Goal: Task Accomplishment & Management: Manage account settings

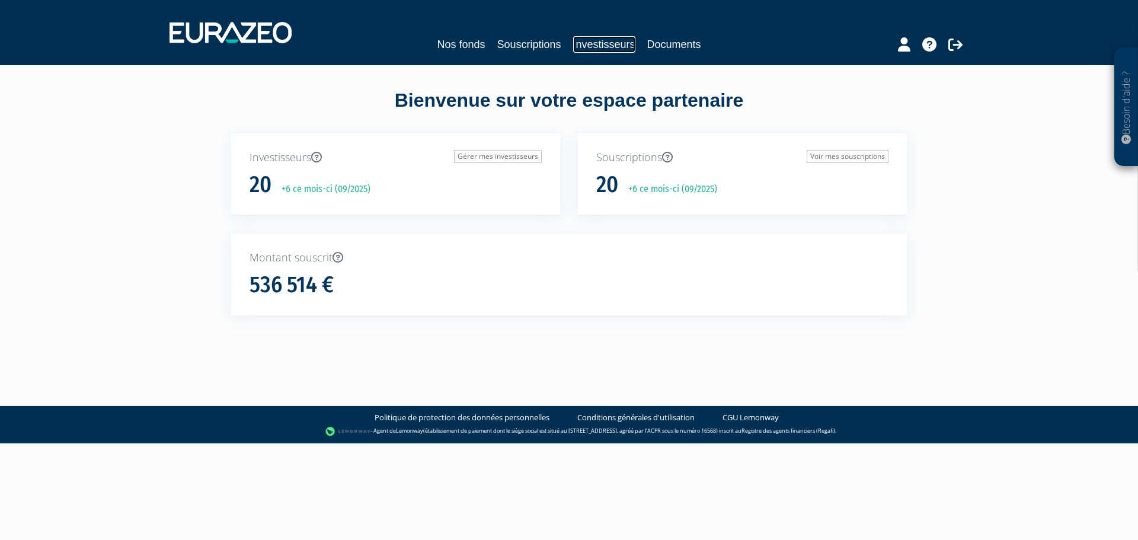
click at [585, 47] on link "Investisseurs" at bounding box center [604, 44] width 62 height 17
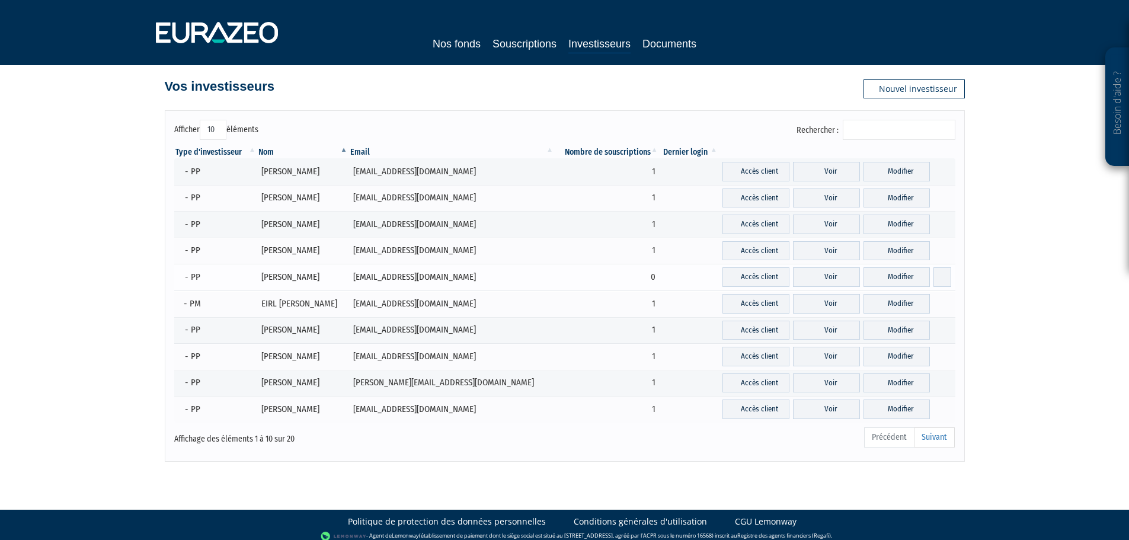
scroll to position [18, 0]
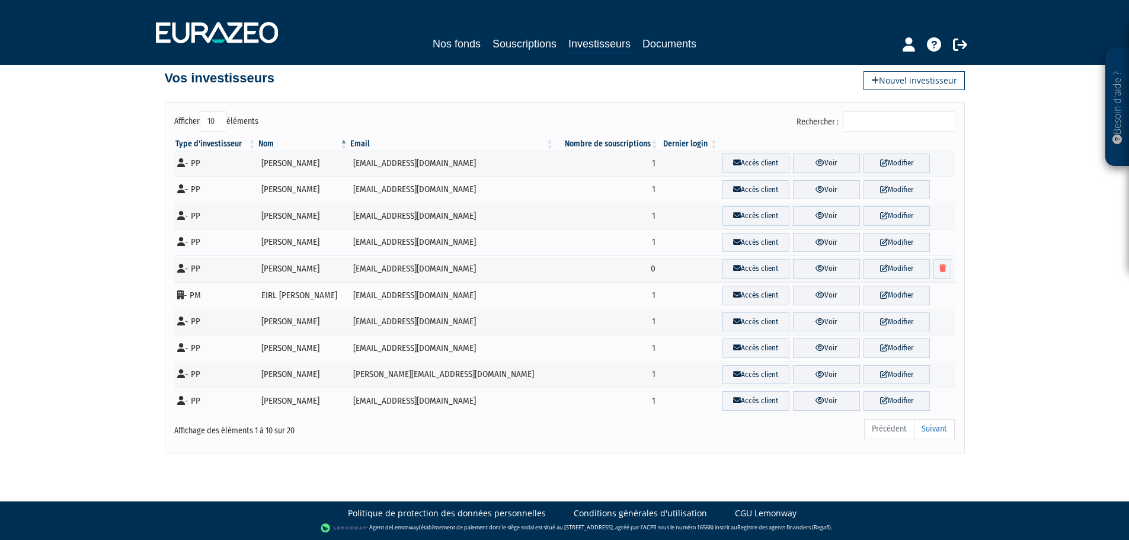
click at [217, 121] on select "10 25 50 100" at bounding box center [213, 121] width 27 height 20
select select "25"
click at [201, 111] on select "10 25 50 100" at bounding box center [213, 121] width 27 height 20
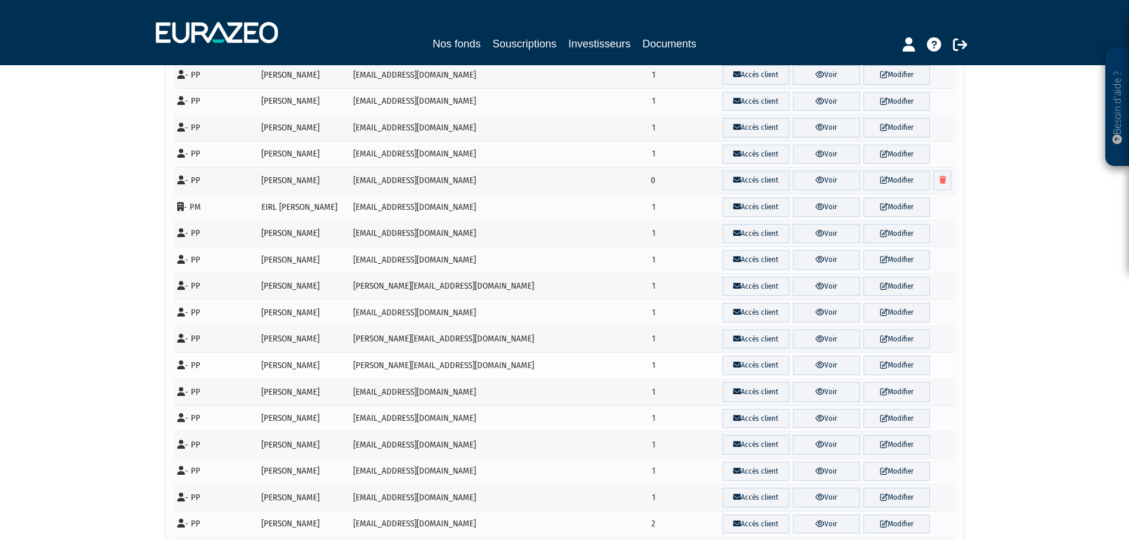
scroll to position [255, 0]
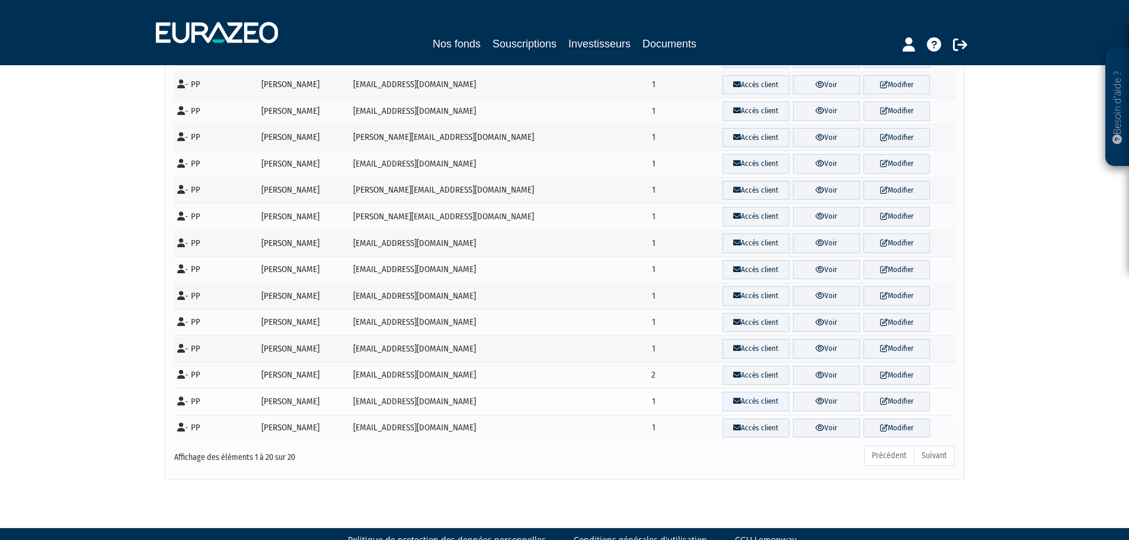
click at [760, 403] on link "Accès client" at bounding box center [755, 402] width 67 height 20
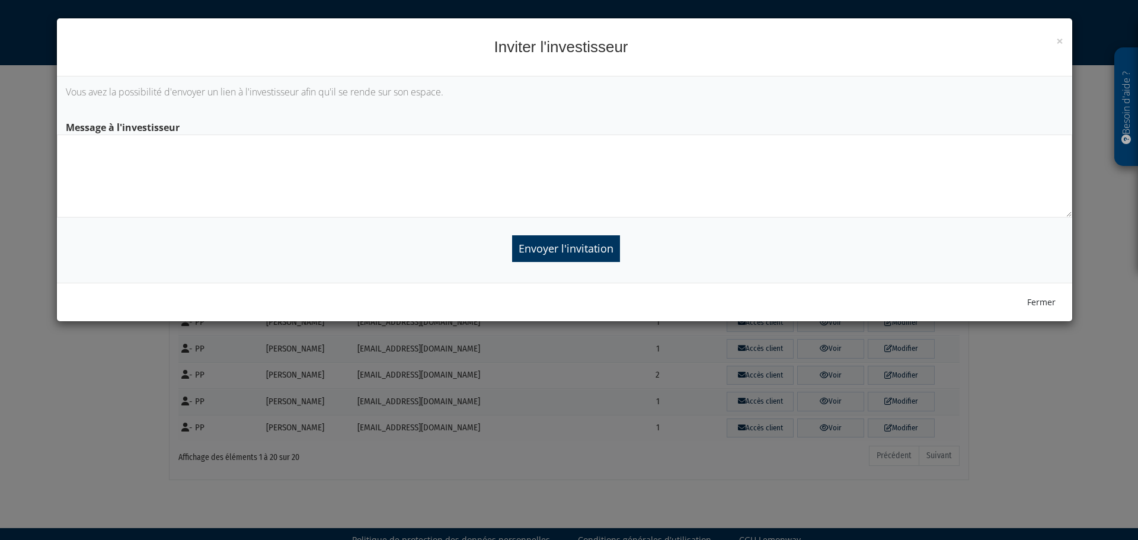
drag, startPoint x: 698, startPoint y: 368, endPoint x: 763, endPoint y: 372, distance: 65.3
click at [701, 368] on div "× Fermer Inviter l'investisseur Vous avez la possibilité d'envoyer un lien à l'…" at bounding box center [569, 270] width 1138 height 540
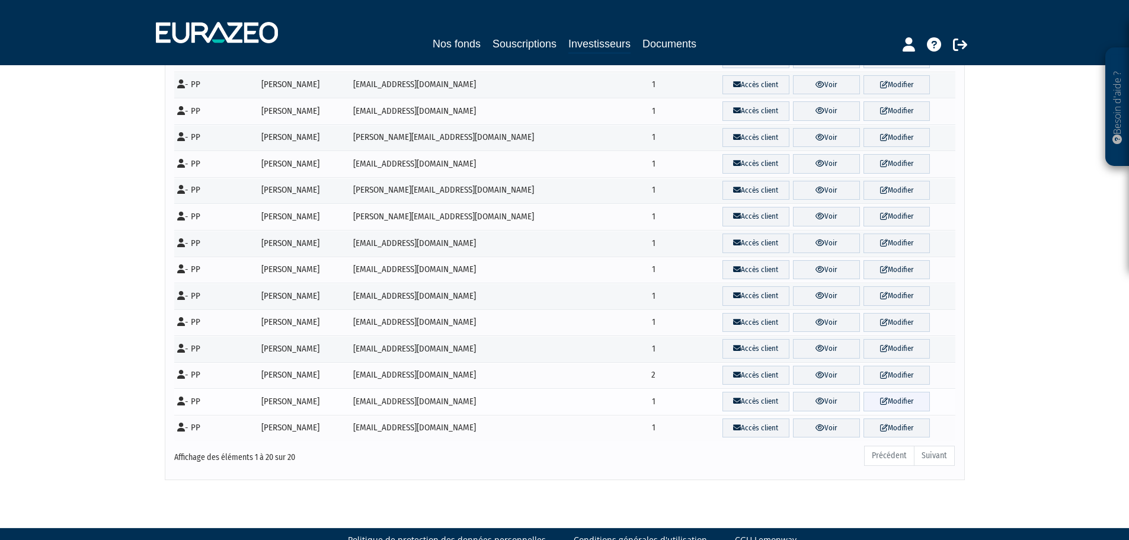
click at [873, 399] on link "Modifier" at bounding box center [896, 402] width 67 height 20
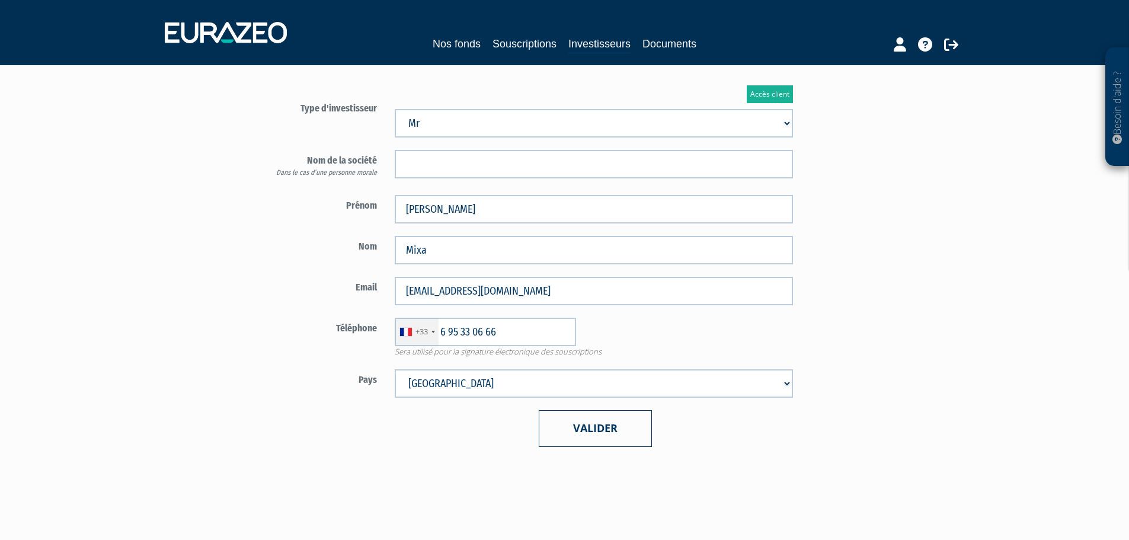
scroll to position [228, 0]
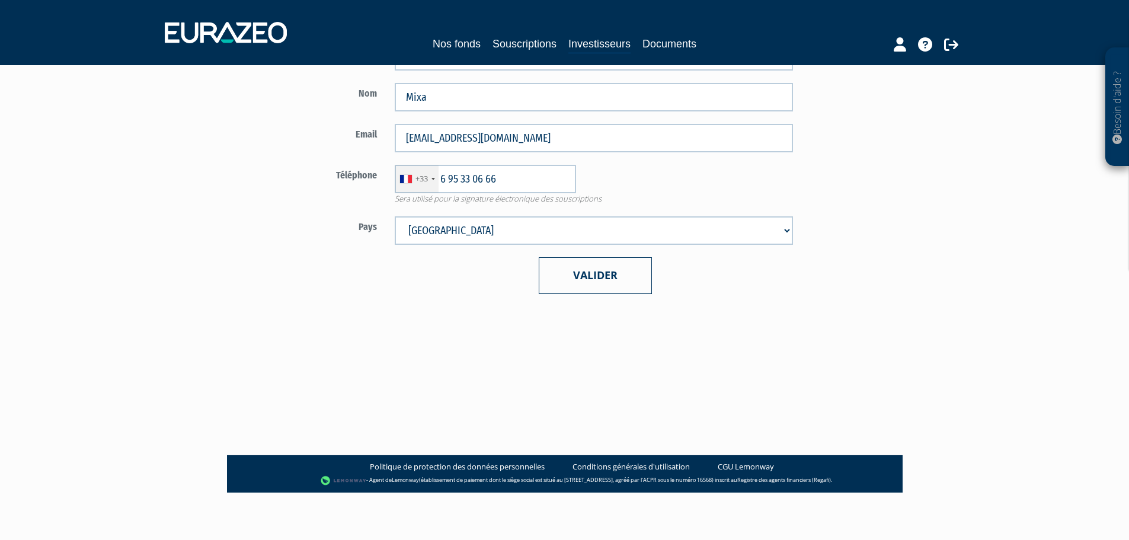
click at [577, 286] on button "Valider" at bounding box center [595, 275] width 113 height 36
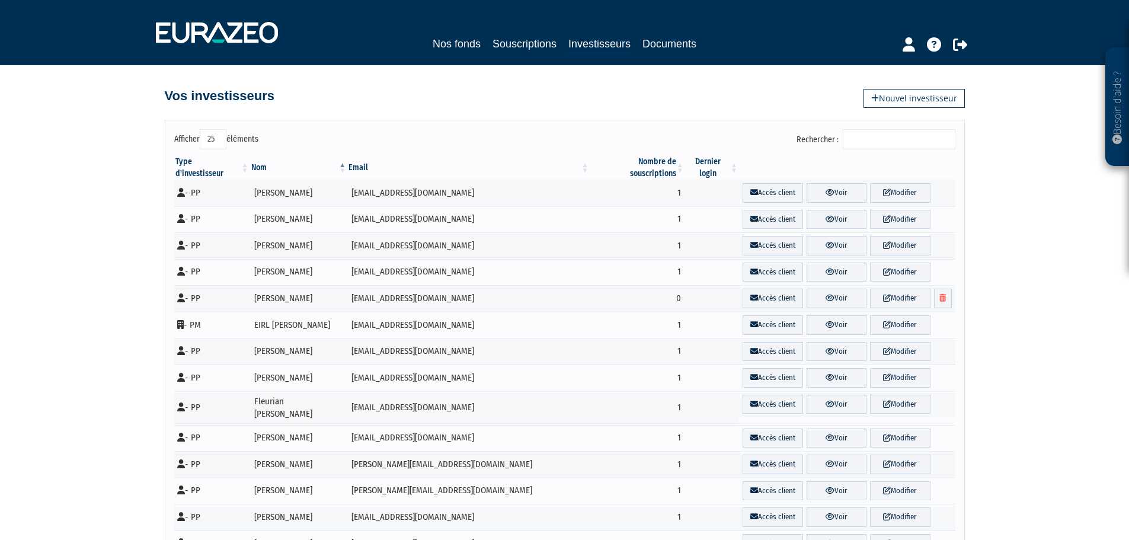
select select "25"
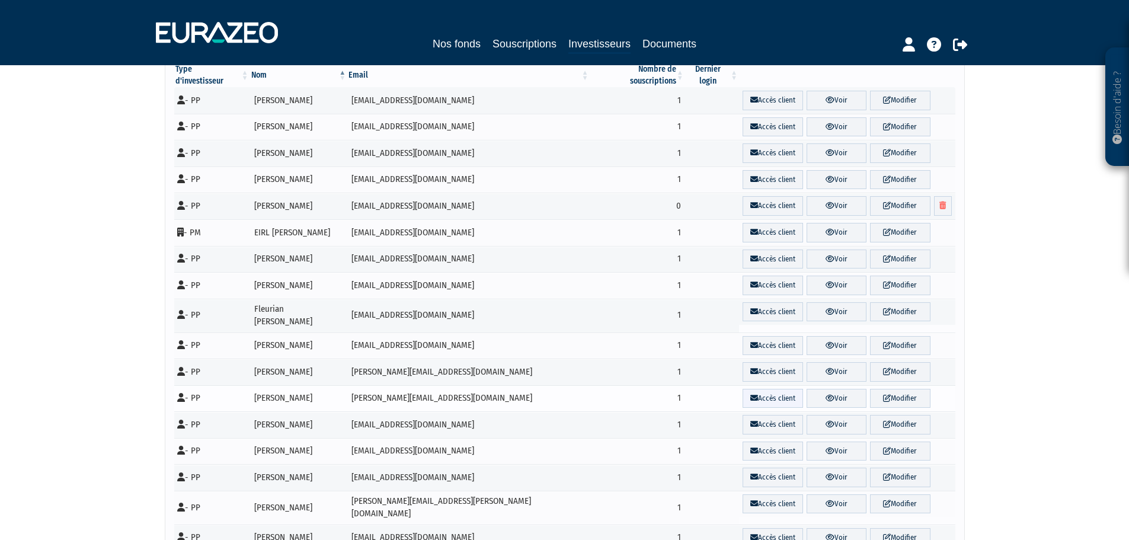
scroll to position [237, 0]
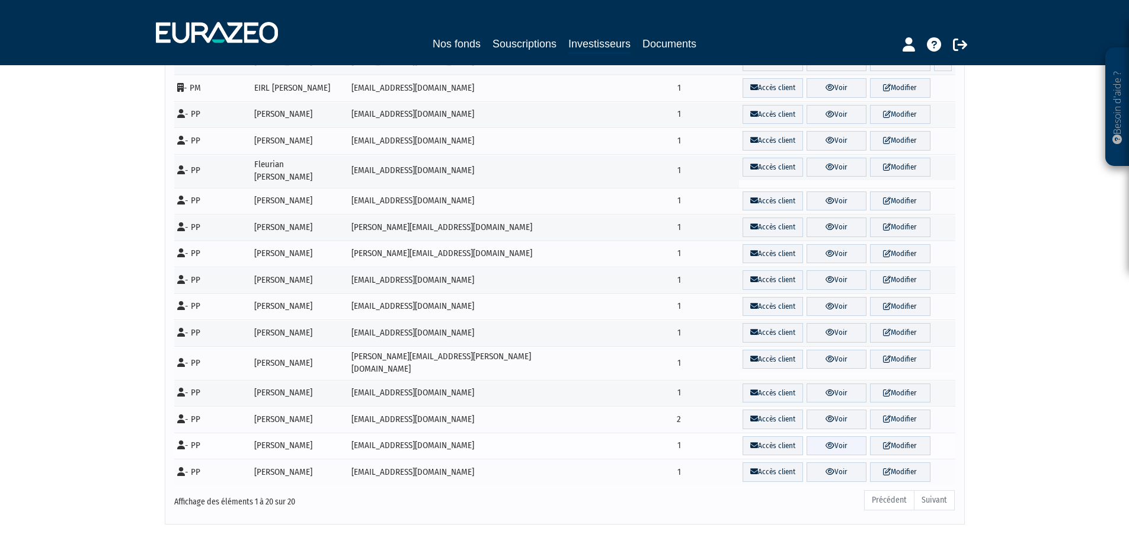
click at [825, 436] on link "Voir" at bounding box center [836, 446] width 60 height 20
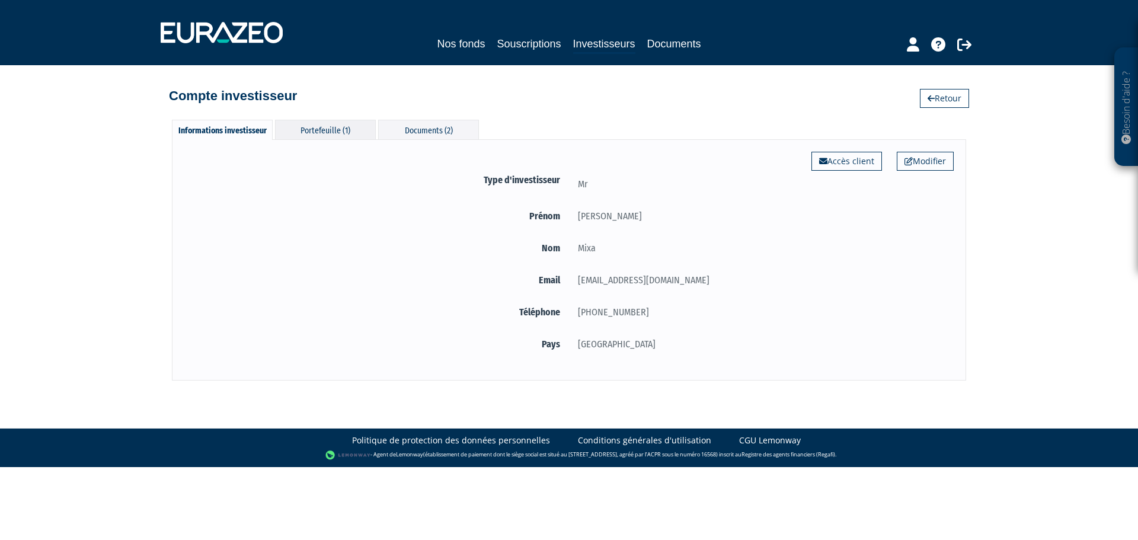
click at [334, 136] on div "Portefeuille (1)" at bounding box center [325, 130] width 101 height 20
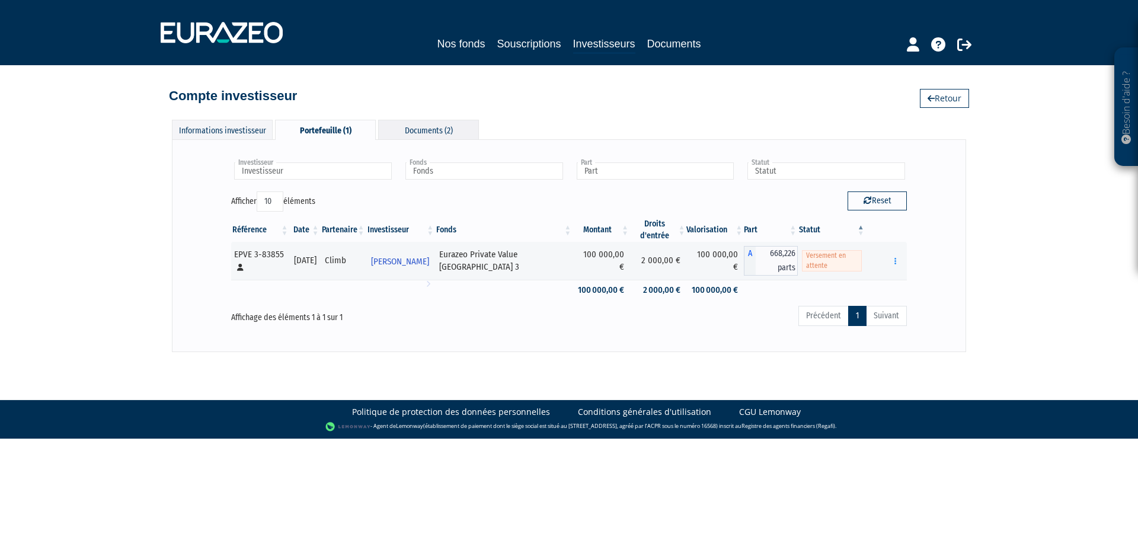
click at [399, 132] on div "Documents (2)" at bounding box center [428, 130] width 101 height 20
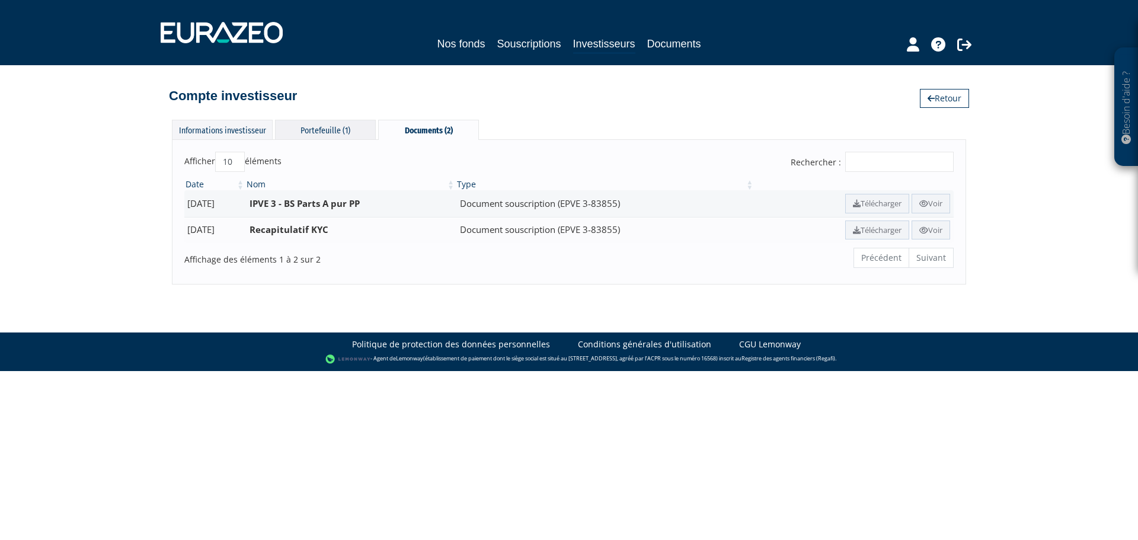
click at [338, 133] on div "Portefeuille (1)" at bounding box center [325, 130] width 101 height 20
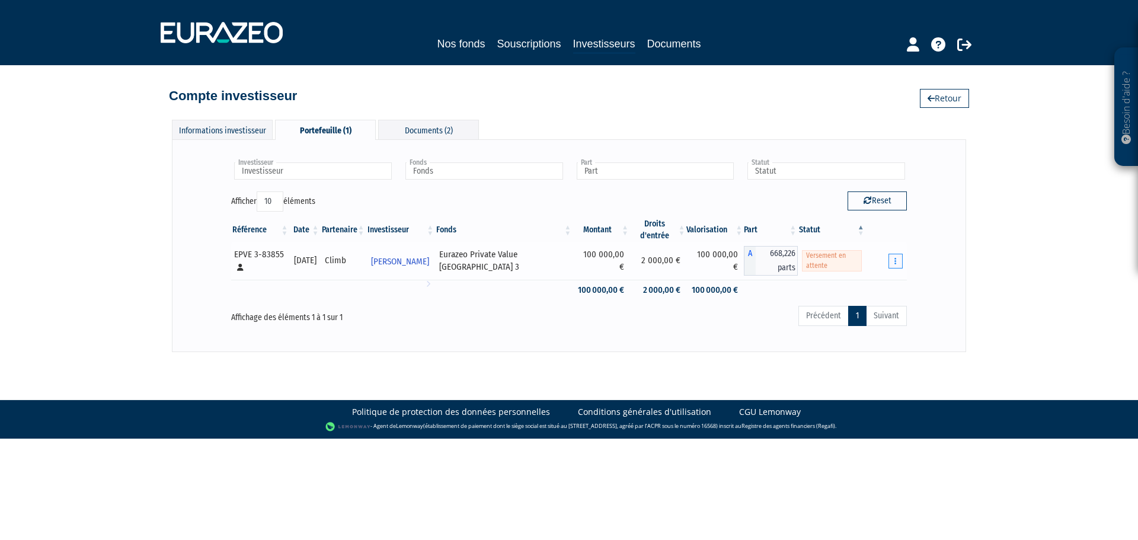
click at [897, 267] on button "button" at bounding box center [895, 261] width 14 height 15
click at [930, 271] on div "Investisseur Thierry Mixa Investisseur Fonds Eurazeo Private Value Europe 3 Fon…" at bounding box center [568, 245] width 769 height 187
